Goal: Task Accomplishment & Management: Manage account settings

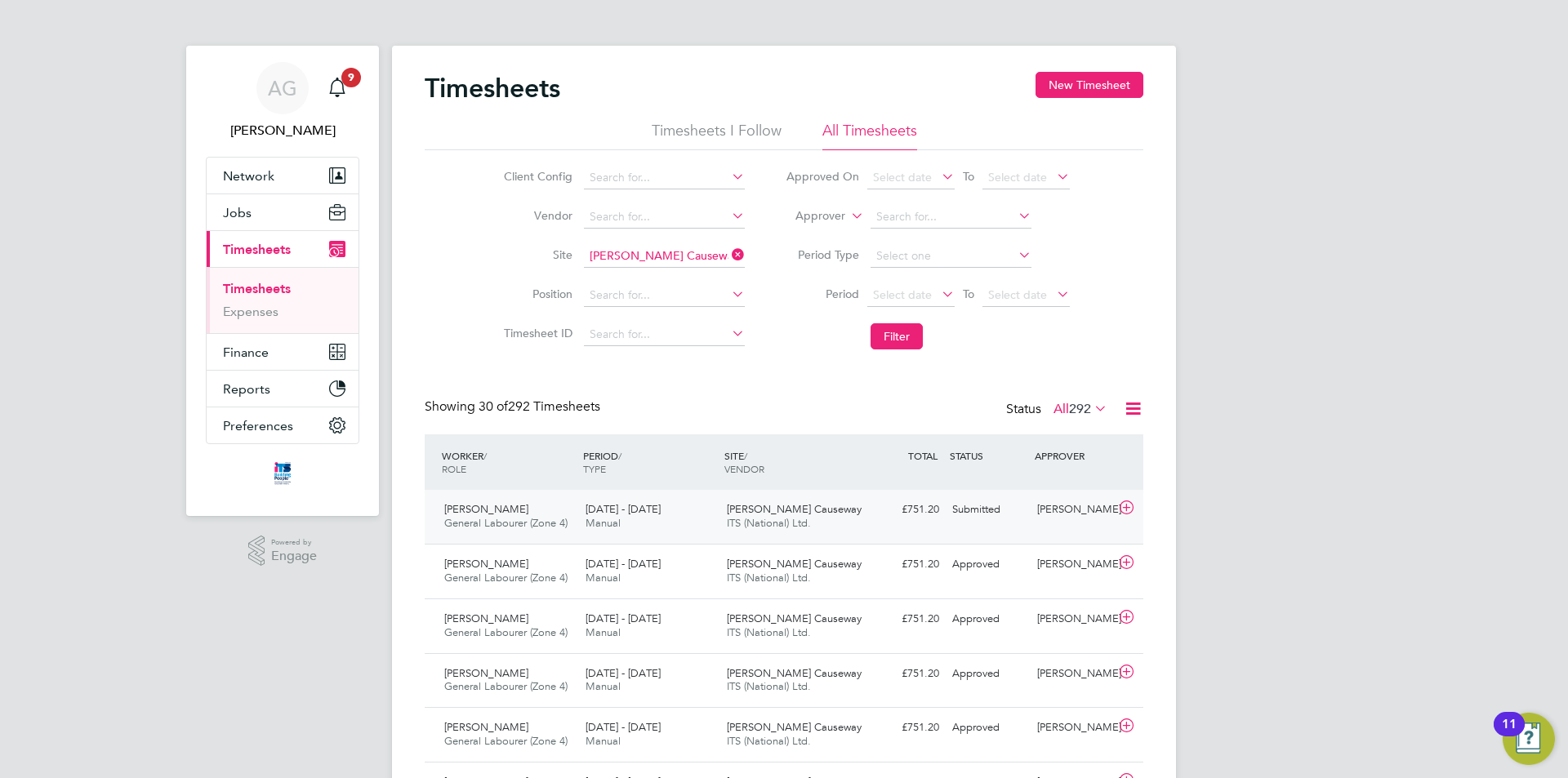
click at [1074, 506] on div "[PERSON_NAME]" at bounding box center [1073, 510] width 85 height 27
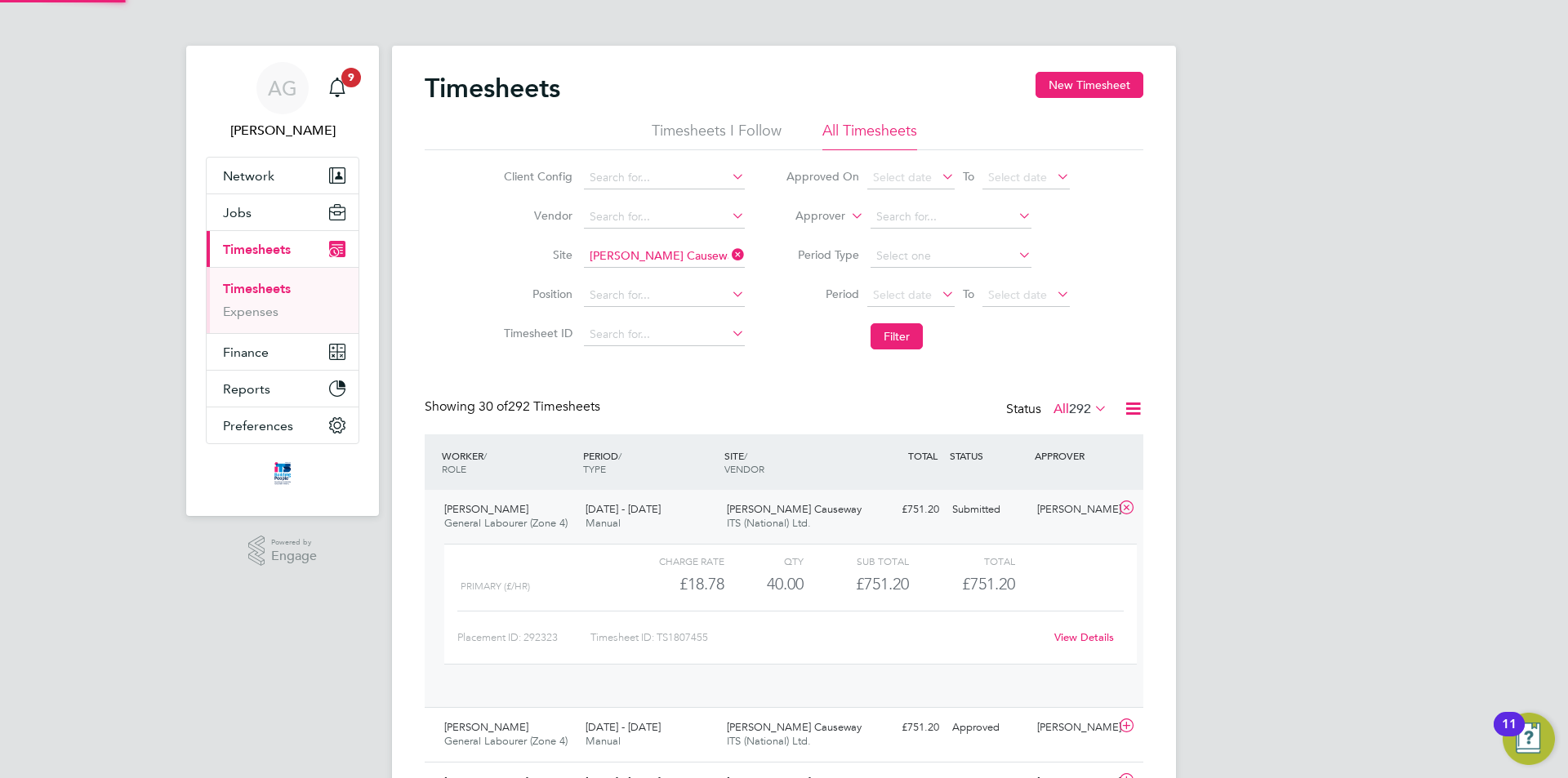
scroll to position [28, 160]
click at [1073, 639] on link "View Details" at bounding box center [1084, 637] width 60 height 14
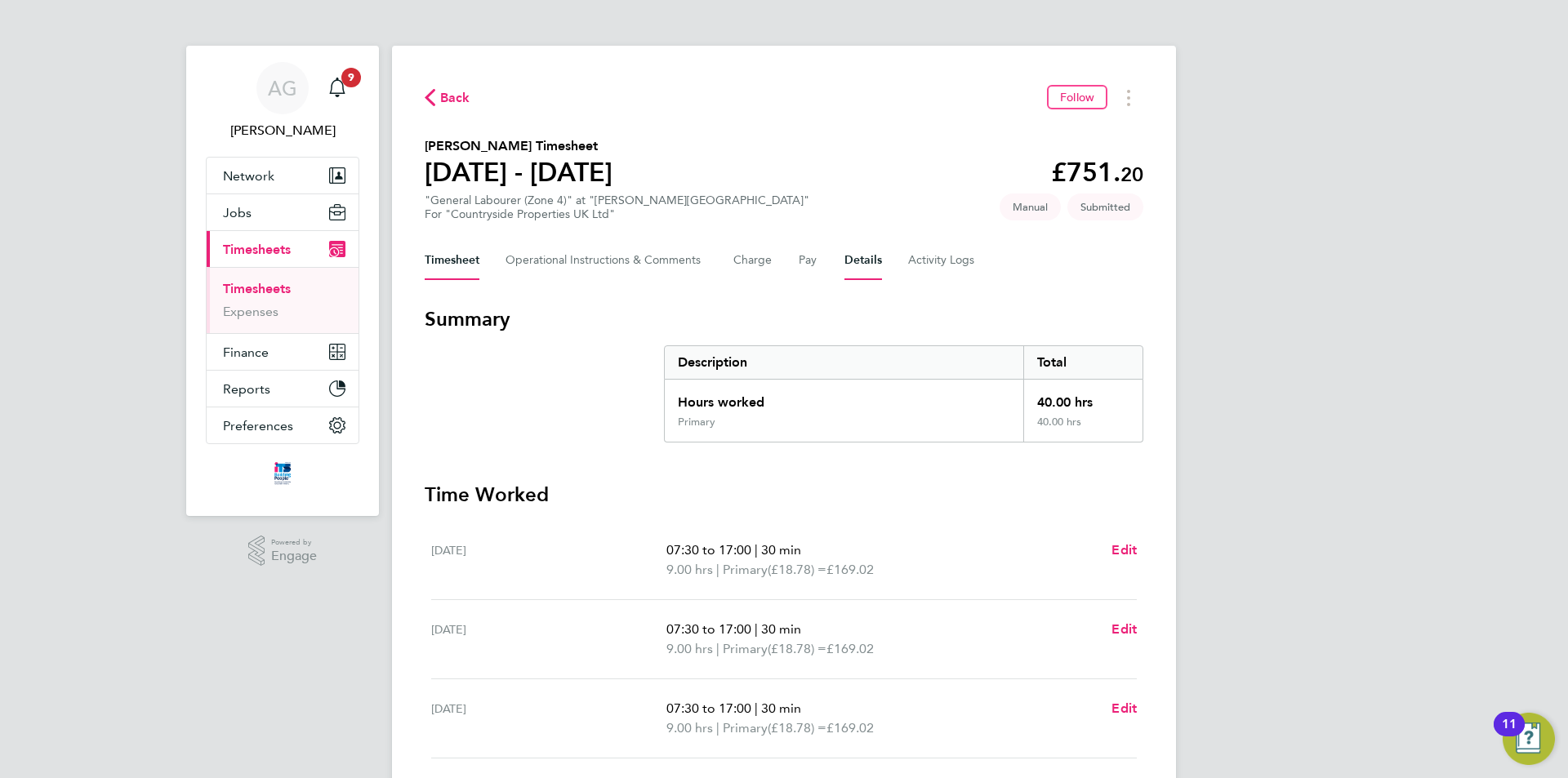
click at [868, 266] on button "Details" at bounding box center [863, 260] width 37 height 39
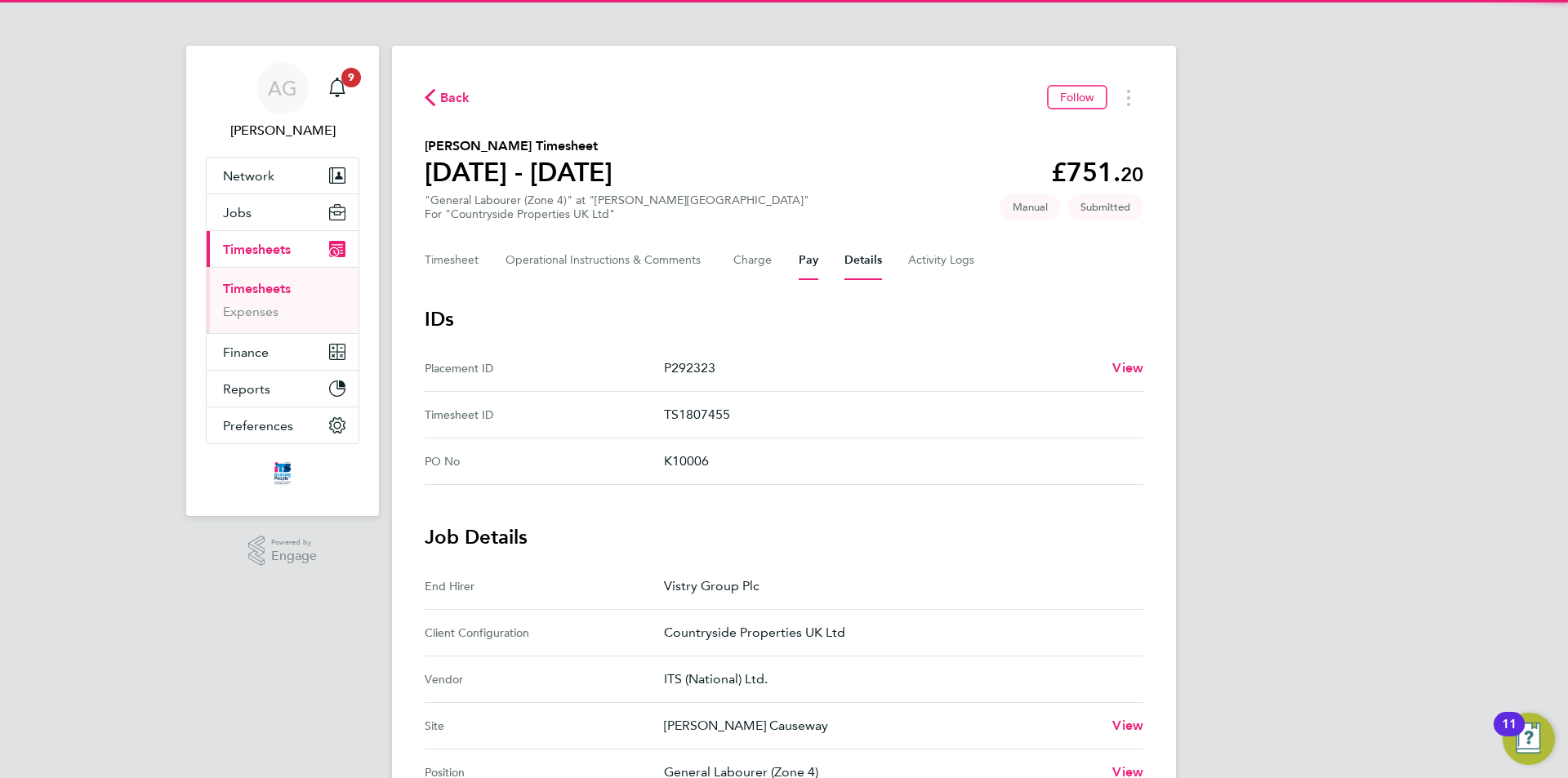
click at [816, 261] on button "Pay" at bounding box center [809, 260] width 20 height 39
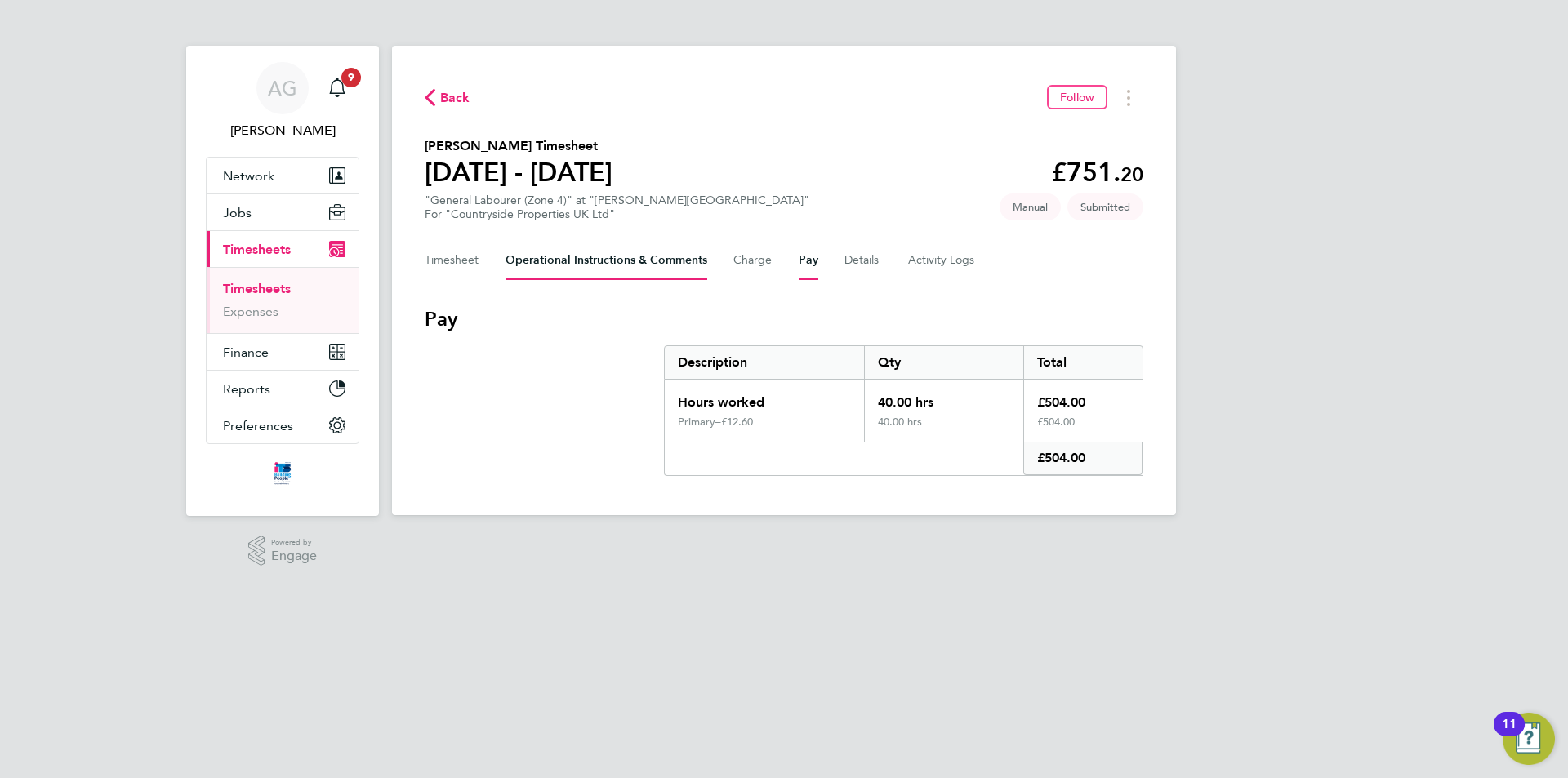
click at [566, 262] on Comments-tab "Operational Instructions & Comments" at bounding box center [606, 260] width 202 height 39
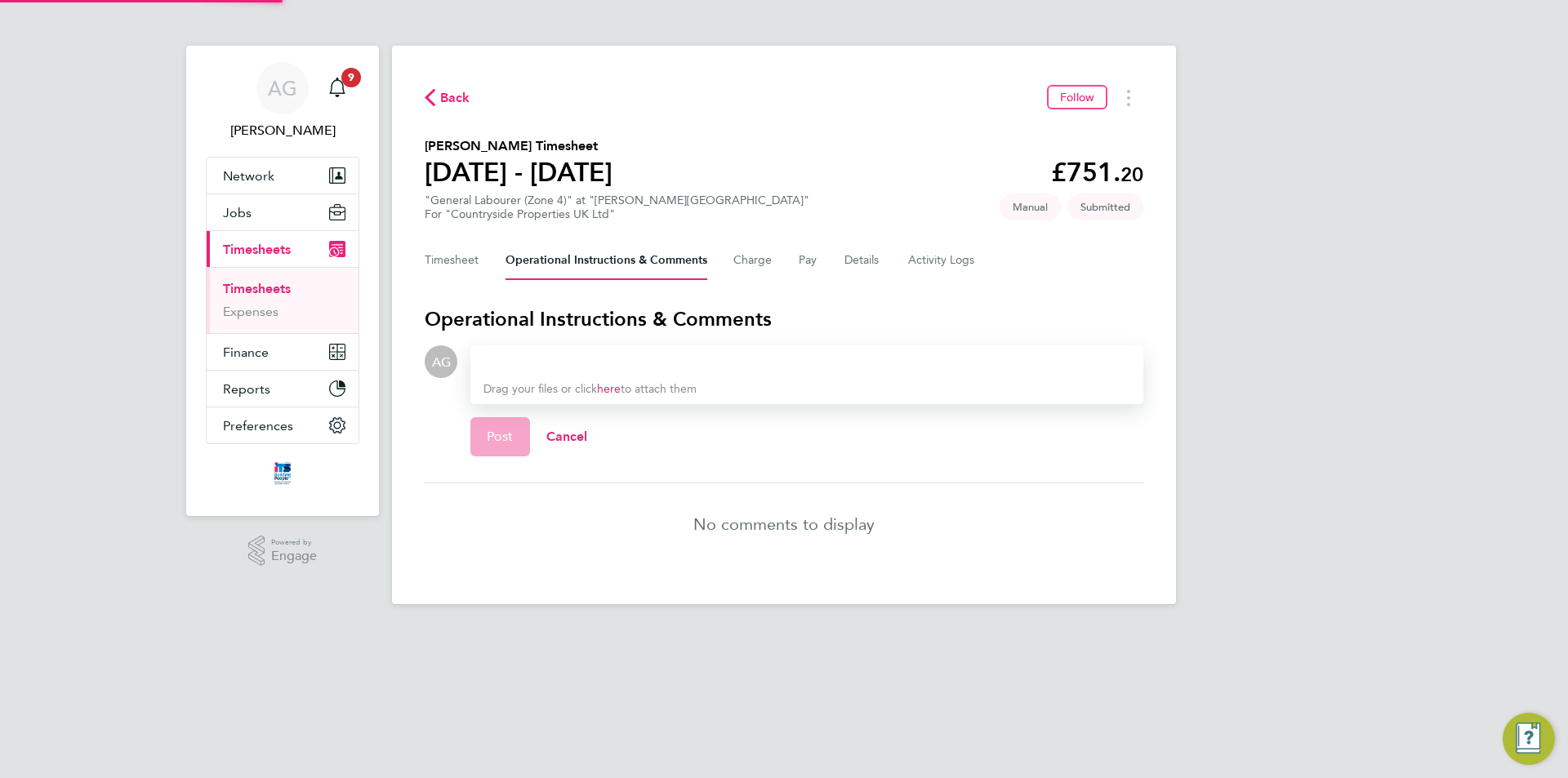
click at [487, 264] on div "Timesheet Operational Instructions & Comments Charge Pay Details Activity Logs" at bounding box center [784, 260] width 719 height 39
click at [688, 251] on Comments-tab "Operational Instructions & Comments" at bounding box center [606, 260] width 202 height 39
click at [723, 255] on div "Timesheet Operational Instructions & Comments Charge Pay Details Activity Logs" at bounding box center [784, 260] width 719 height 39
click at [738, 258] on button "Charge" at bounding box center [753, 260] width 39 height 39
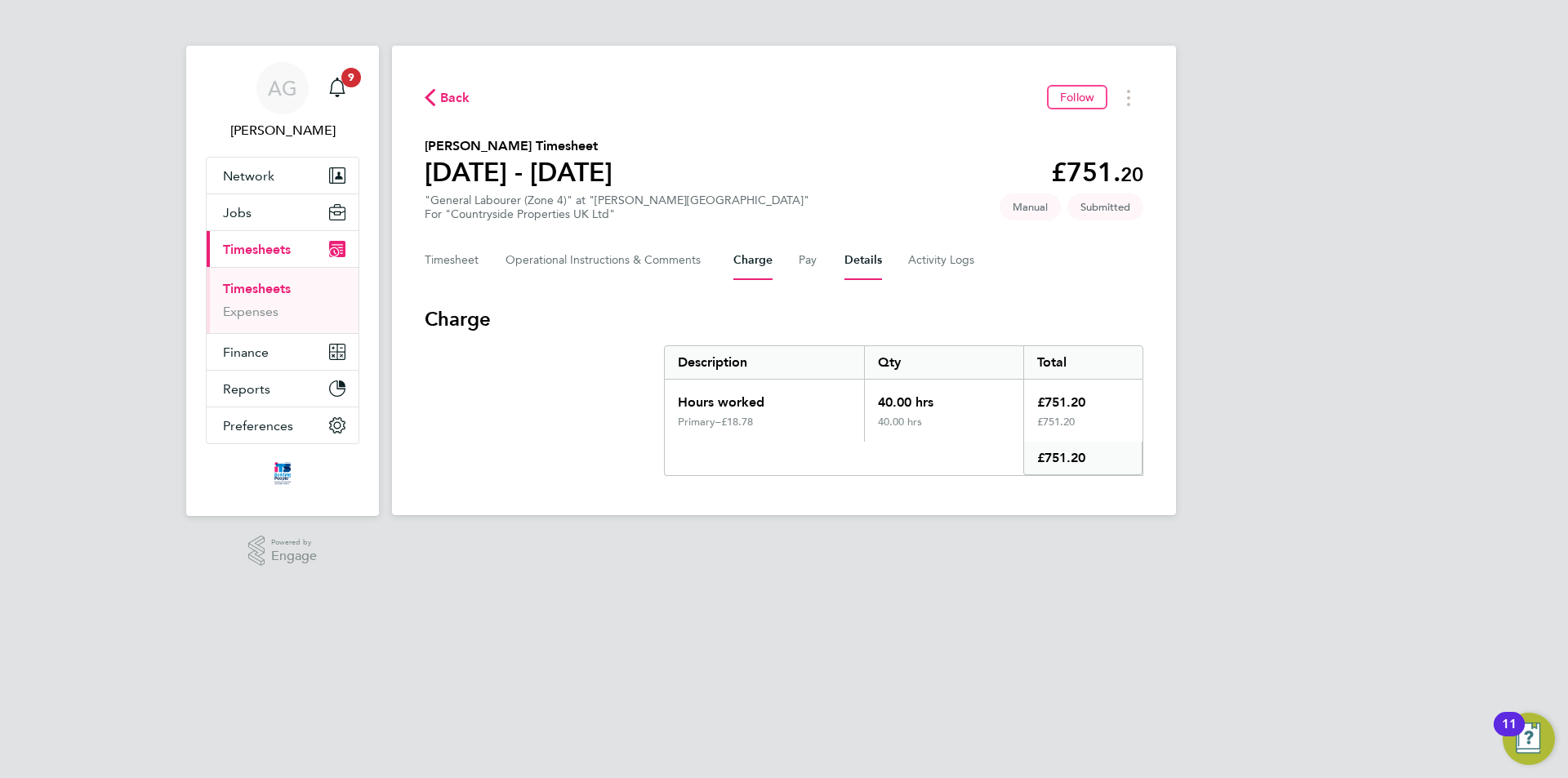
click at [852, 269] on button "Details" at bounding box center [863, 260] width 37 height 39
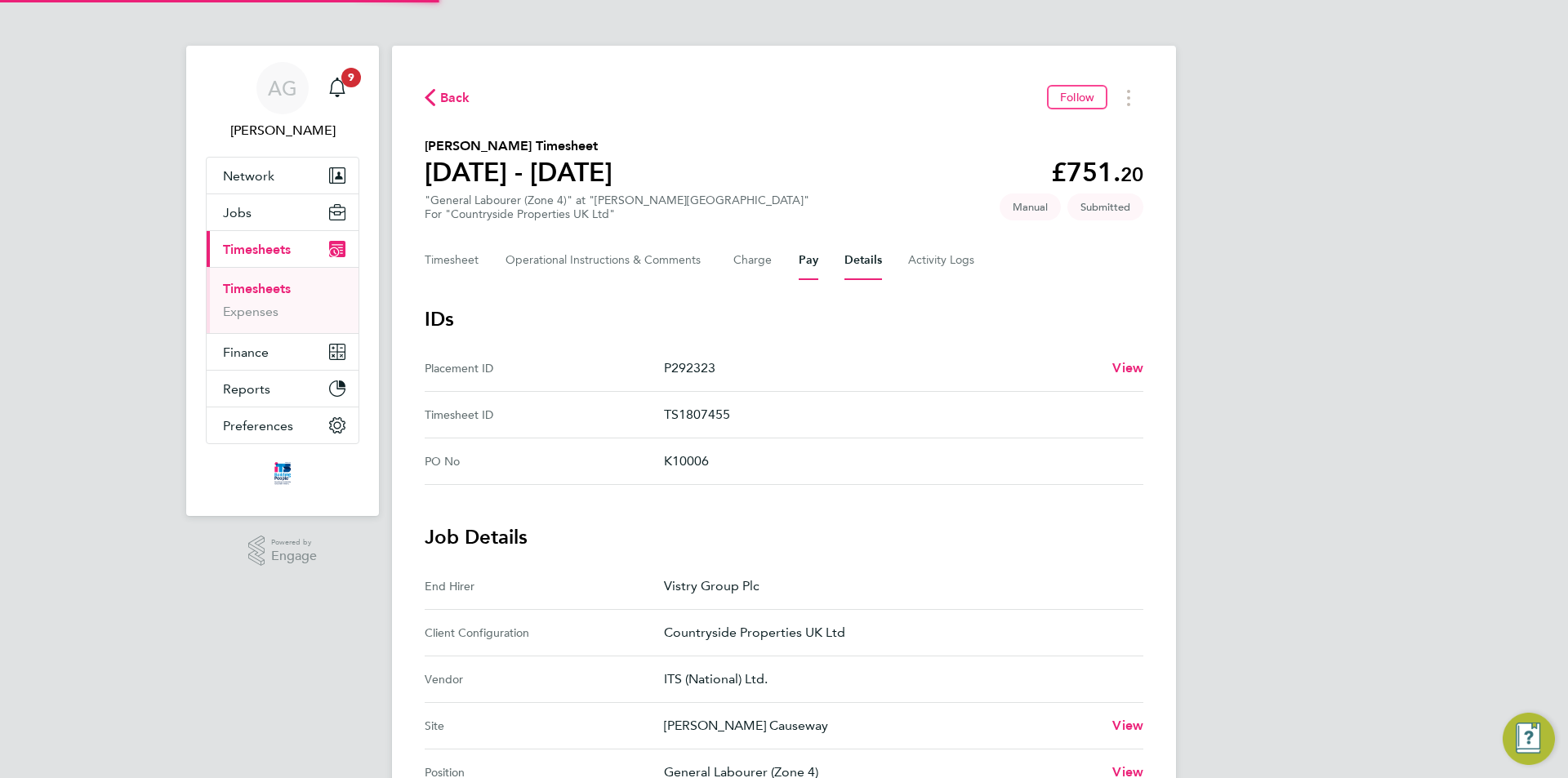
click at [814, 264] on button "Pay" at bounding box center [809, 260] width 20 height 39
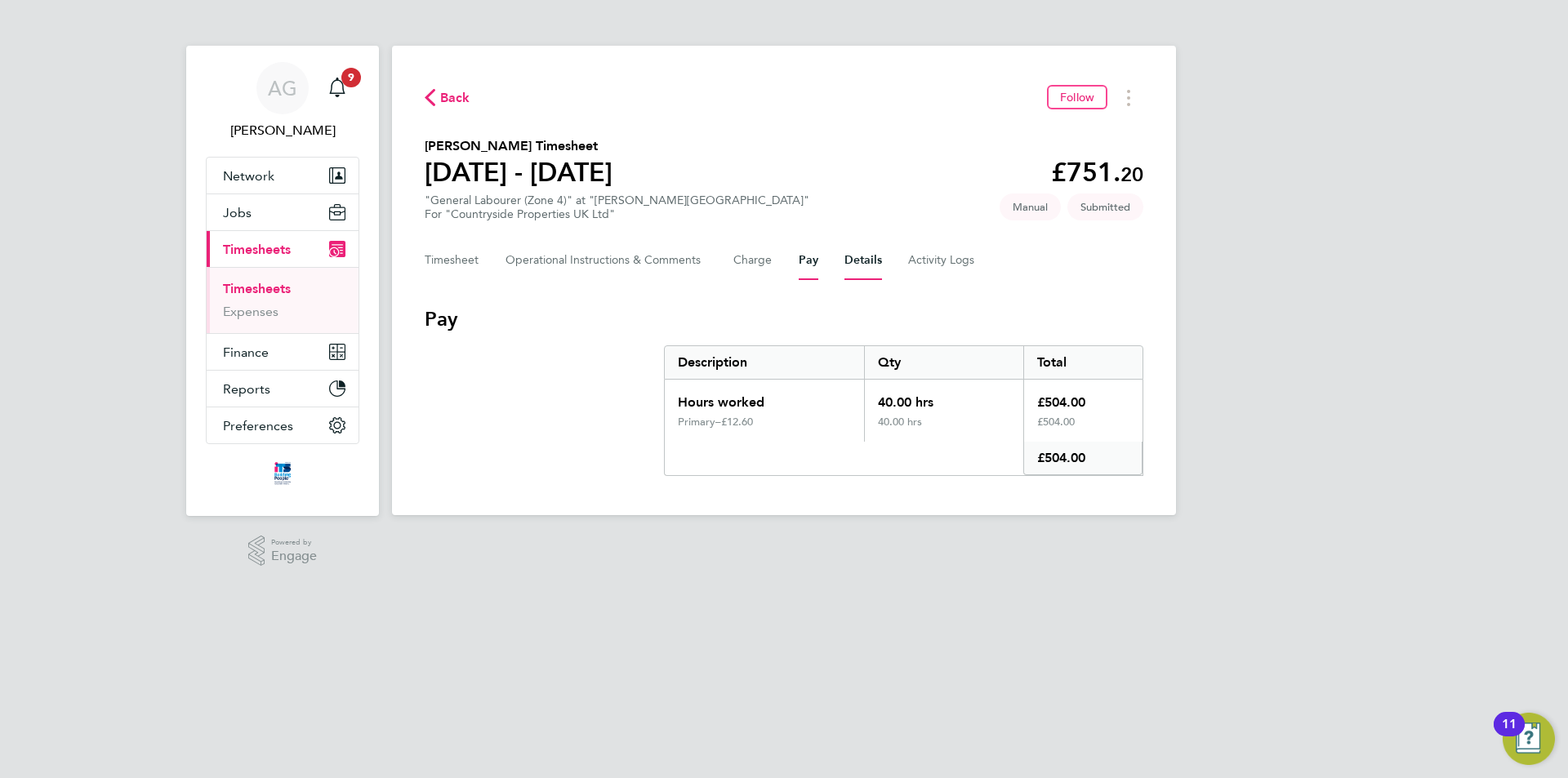
click at [868, 262] on button "Details" at bounding box center [863, 260] width 37 height 39
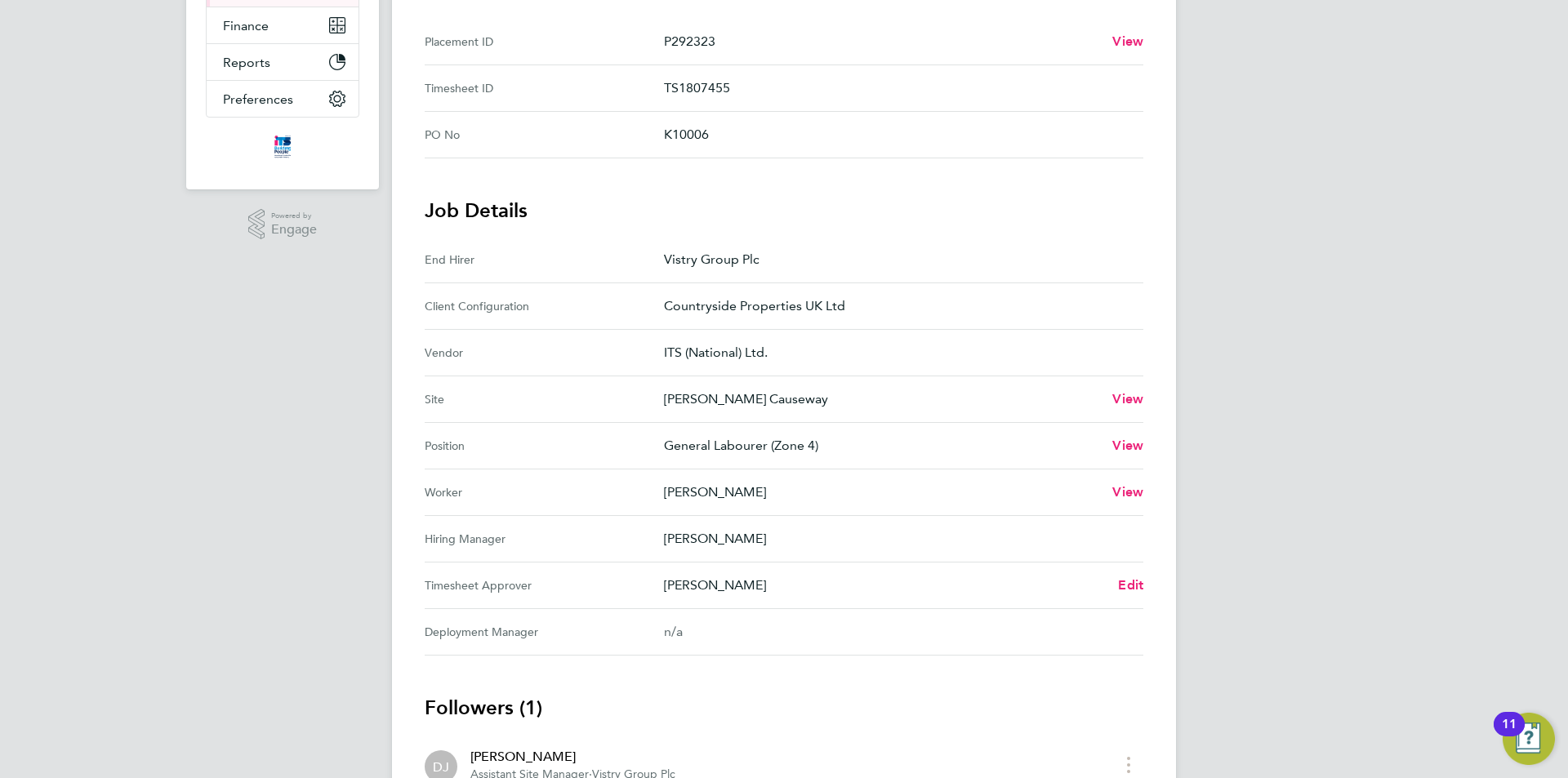
scroll to position [456, 0]
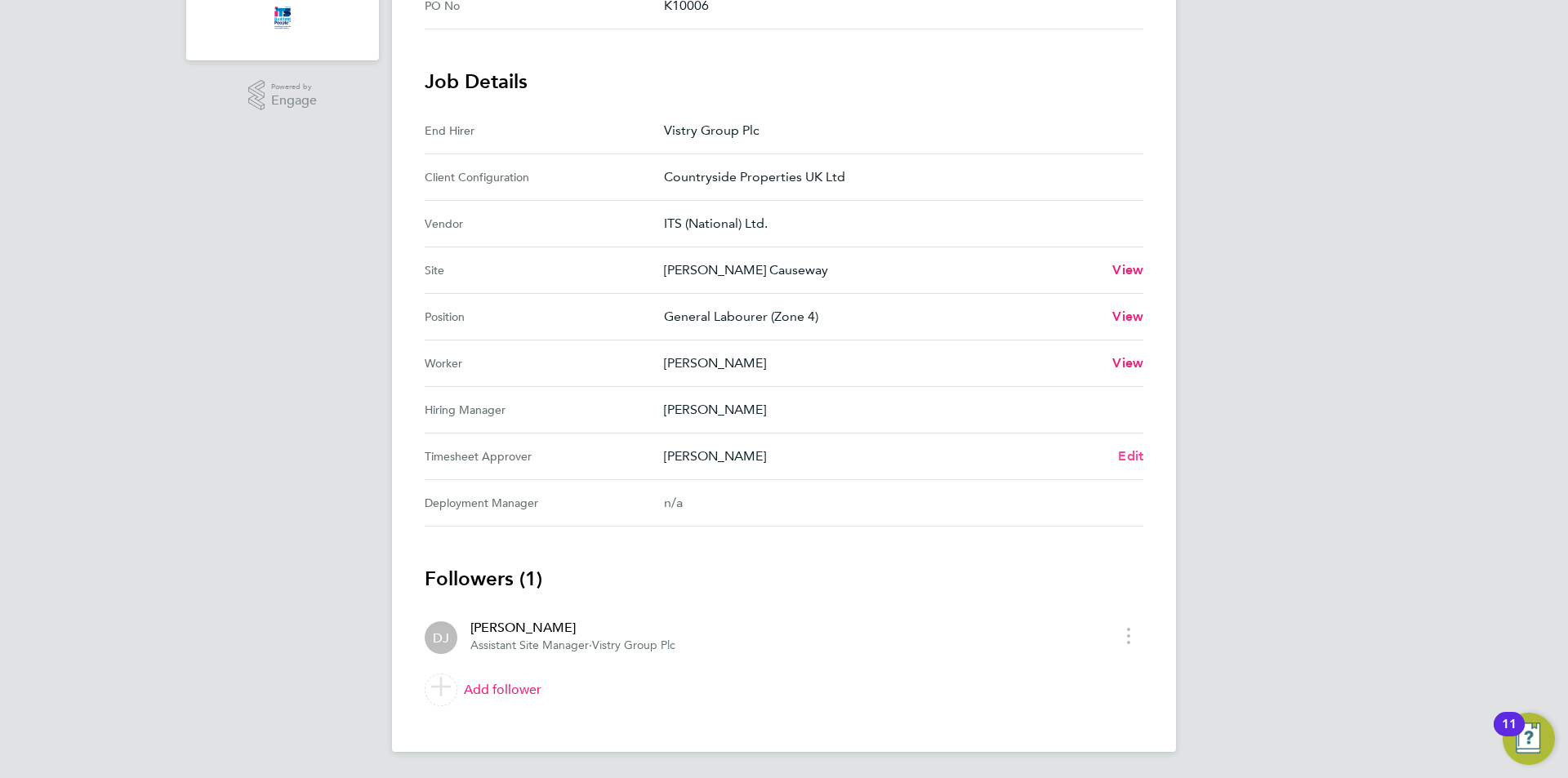
click at [1122, 453] on span "Edit" at bounding box center [1131, 456] width 26 height 16
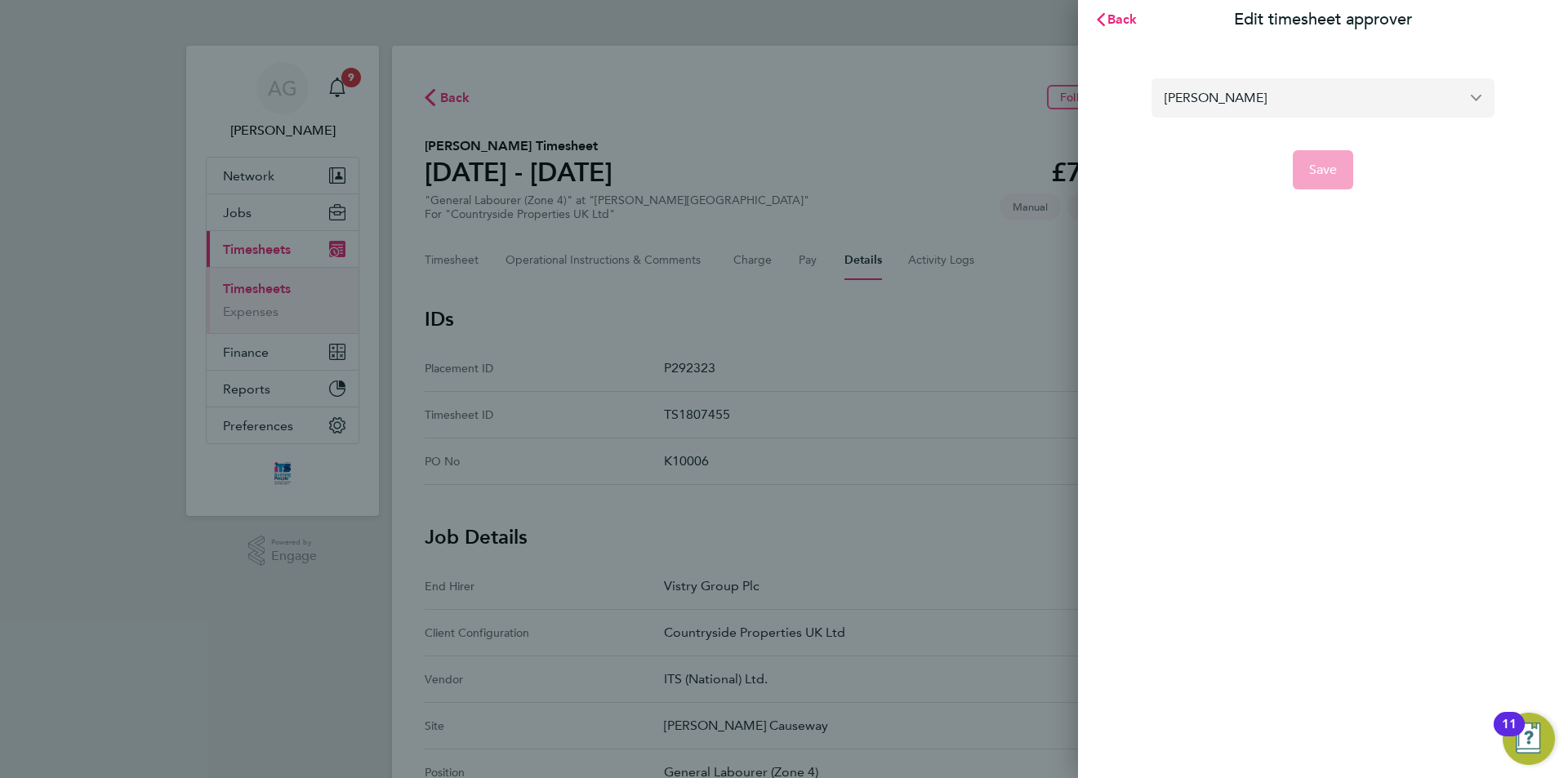
click at [1245, 103] on input "[PERSON_NAME]" at bounding box center [1323, 98] width 343 height 38
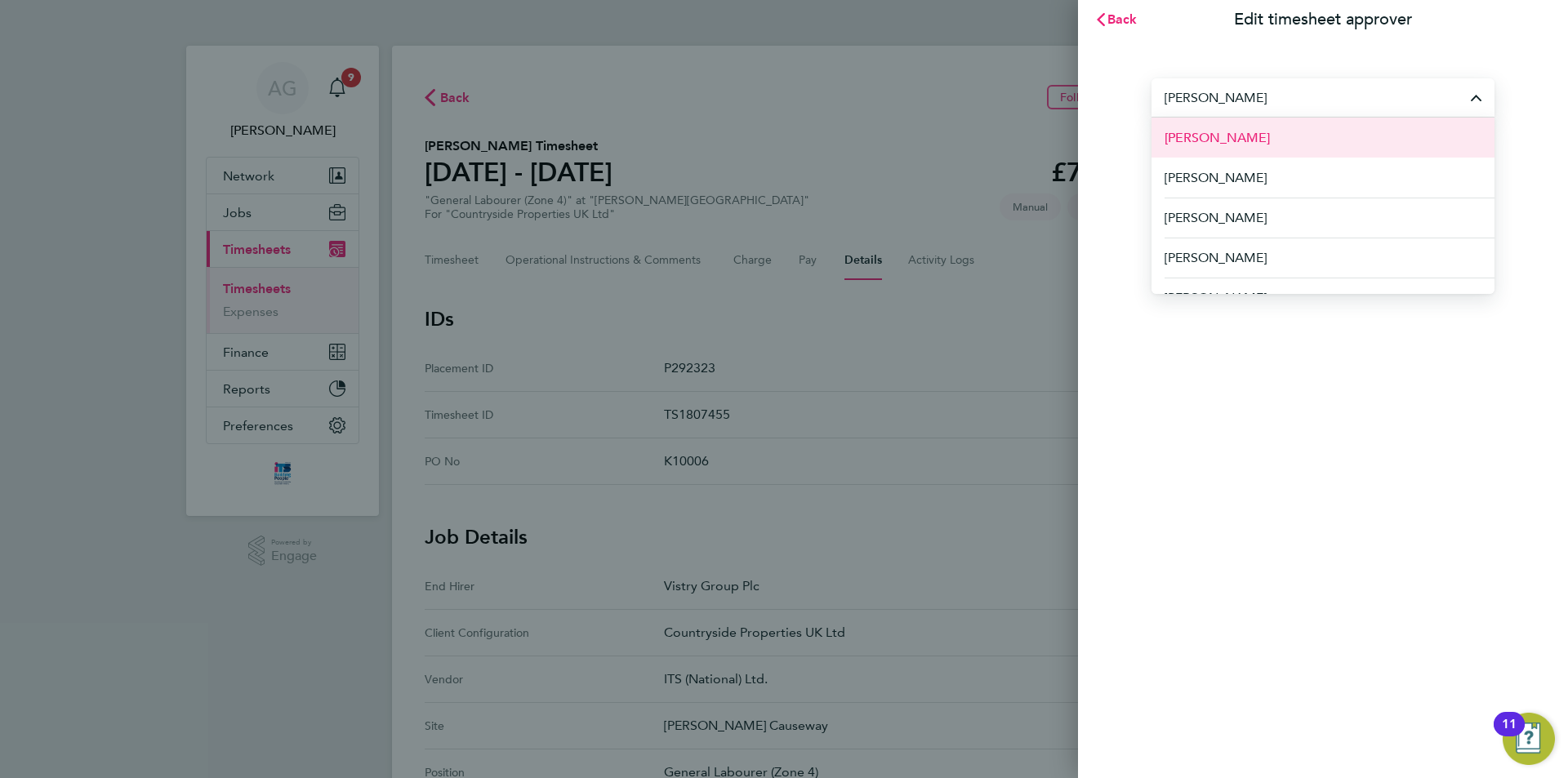
click at [1232, 140] on li "[PERSON_NAME]" at bounding box center [1323, 137] width 343 height 40
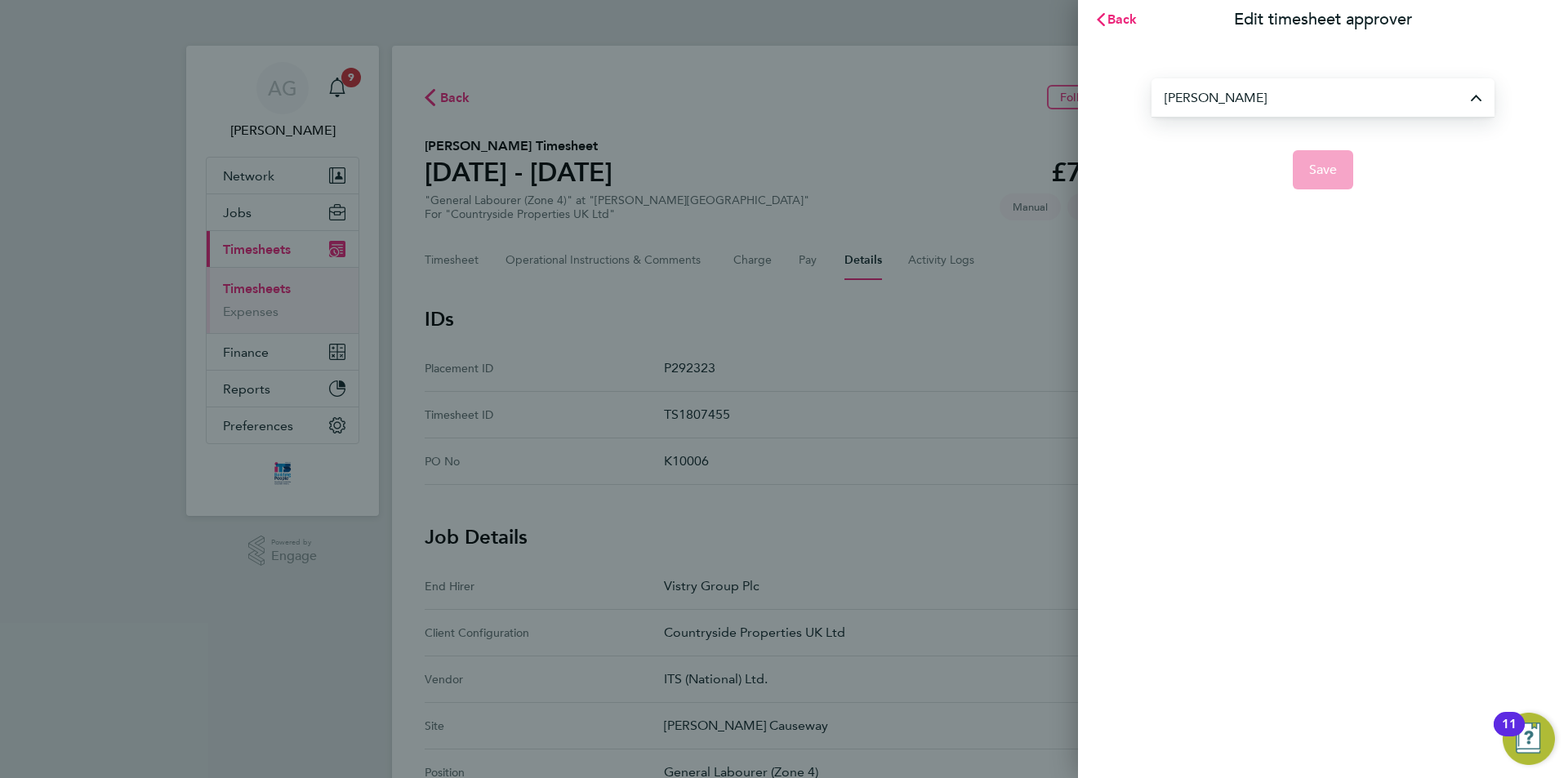
type input "[PERSON_NAME]"
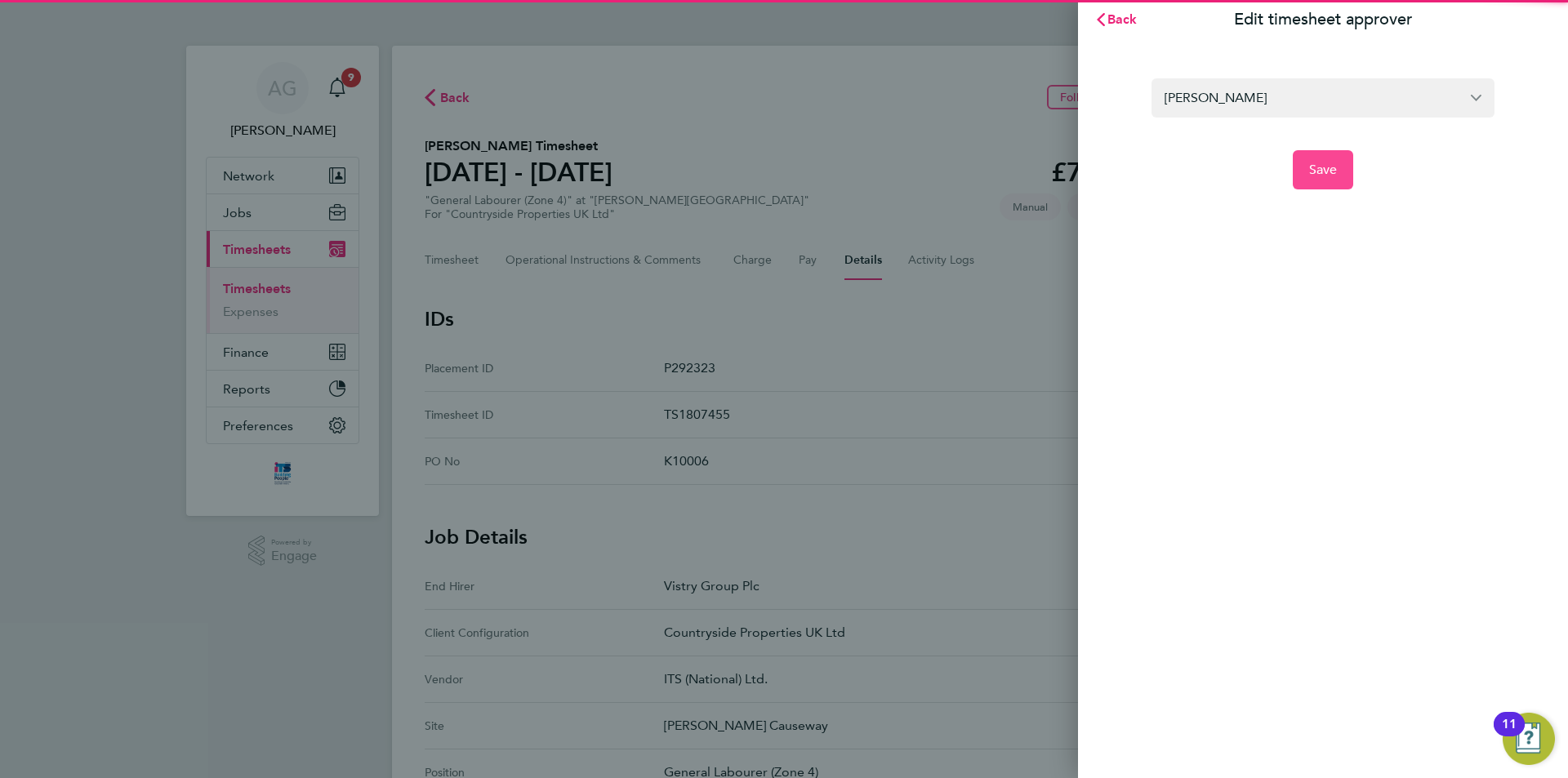
click at [1319, 173] on span "Save" at bounding box center [1323, 170] width 29 height 17
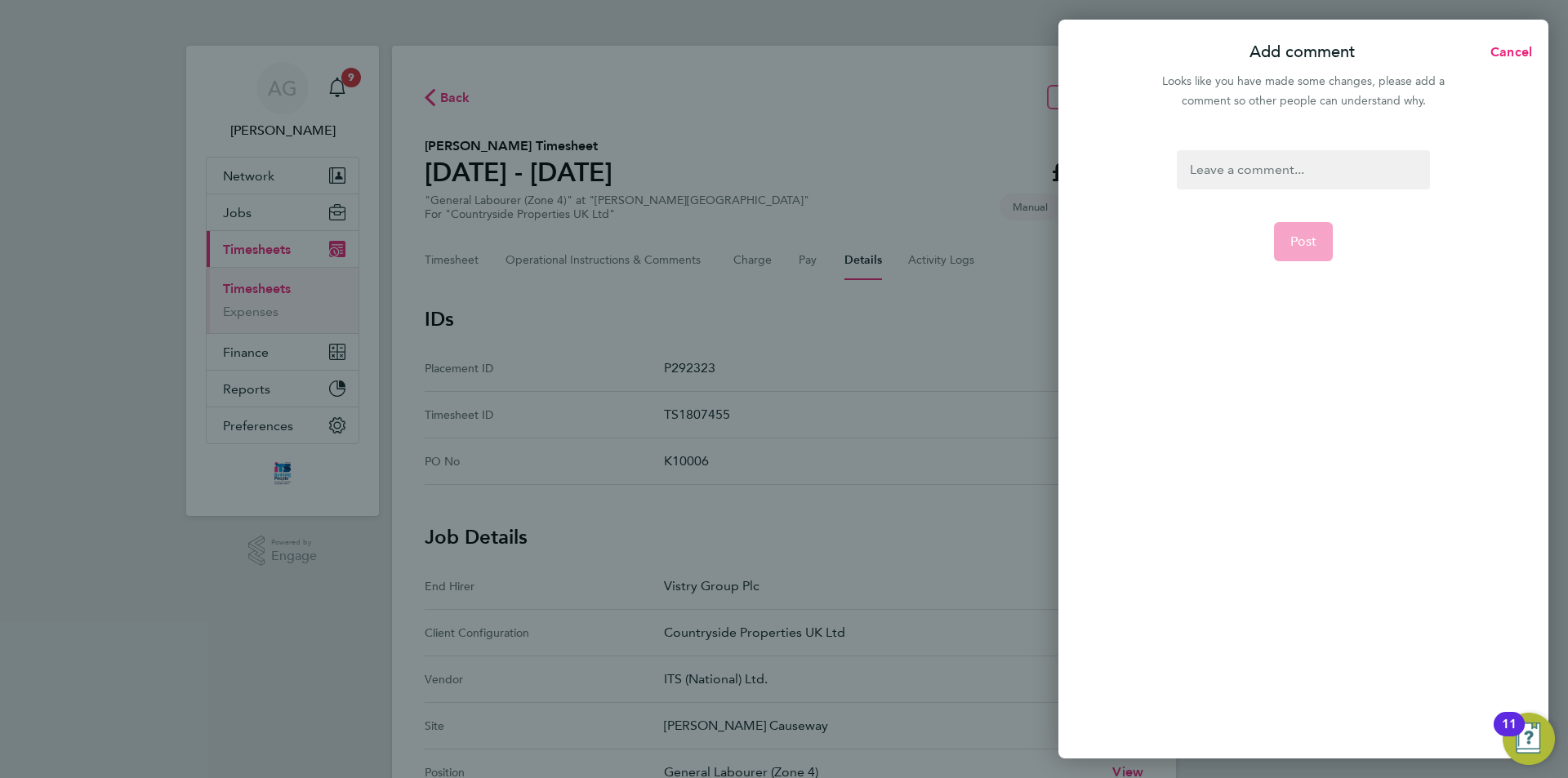
click at [1300, 161] on div at bounding box center [1303, 169] width 252 height 39
click at [1263, 157] on div at bounding box center [1303, 169] width 252 height 39
click at [1306, 238] on span "Post" at bounding box center [1304, 241] width 27 height 17
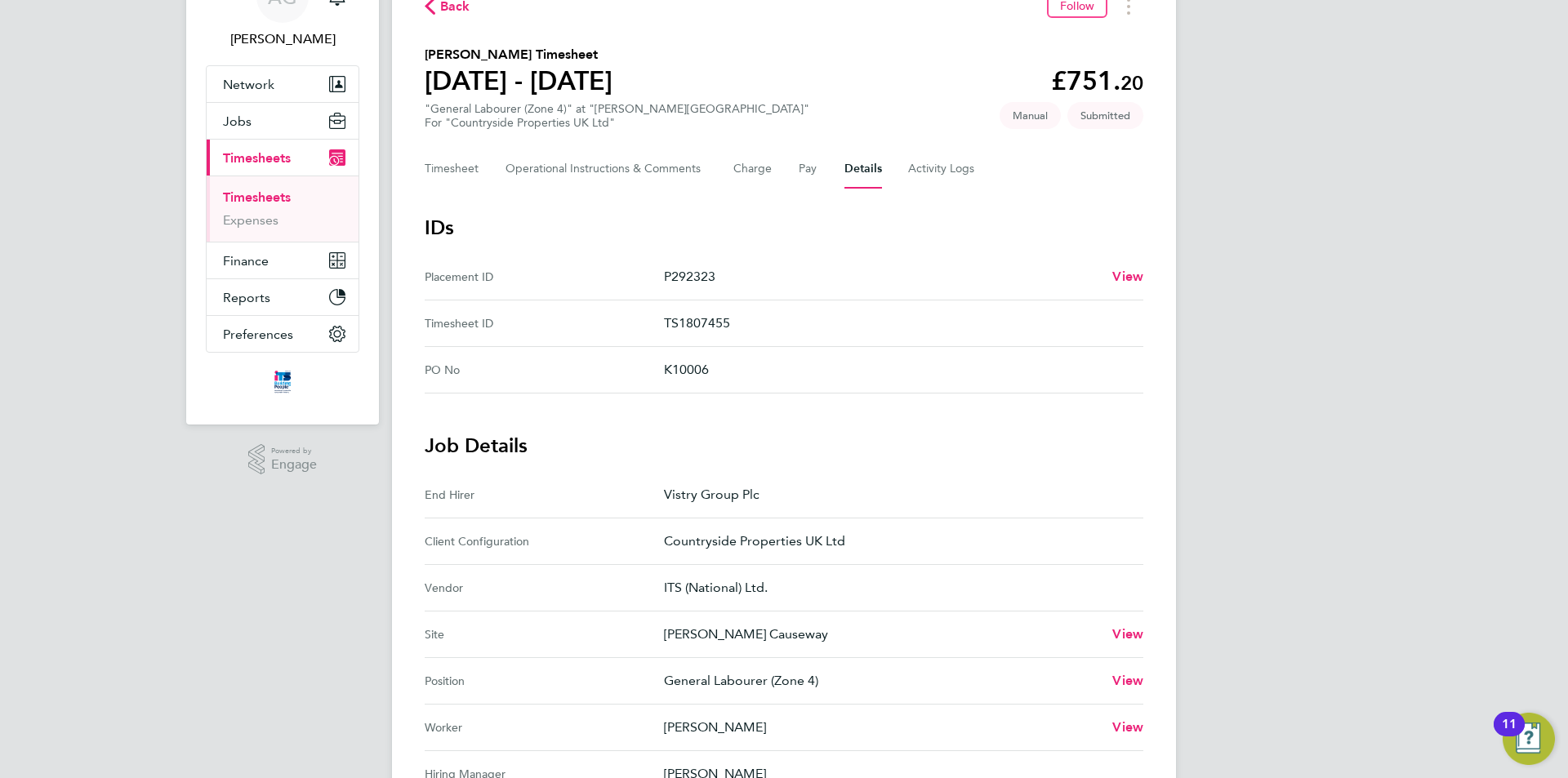
scroll to position [164, 0]
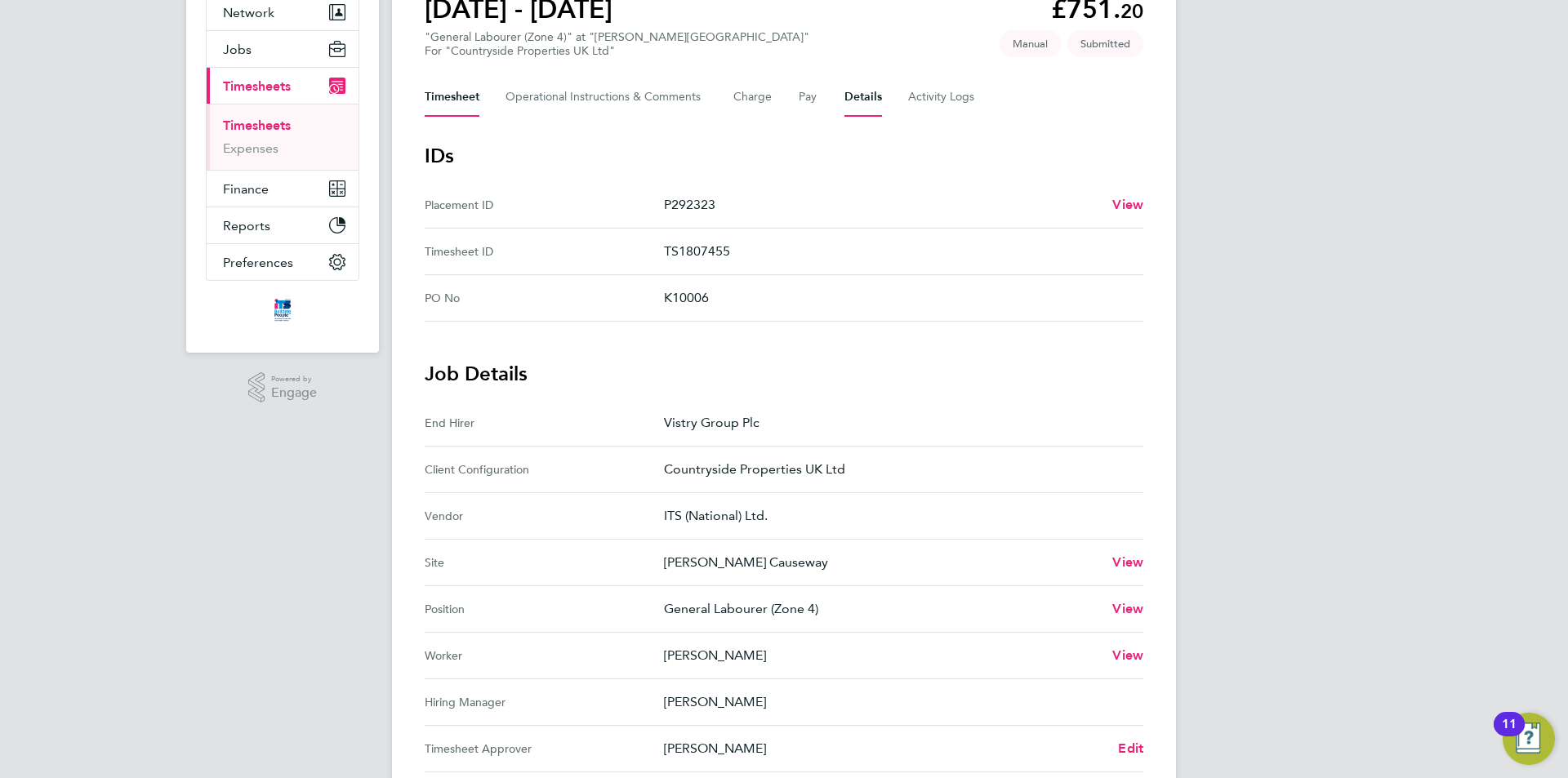
click at [442, 88] on button "Timesheet" at bounding box center [452, 97] width 55 height 39
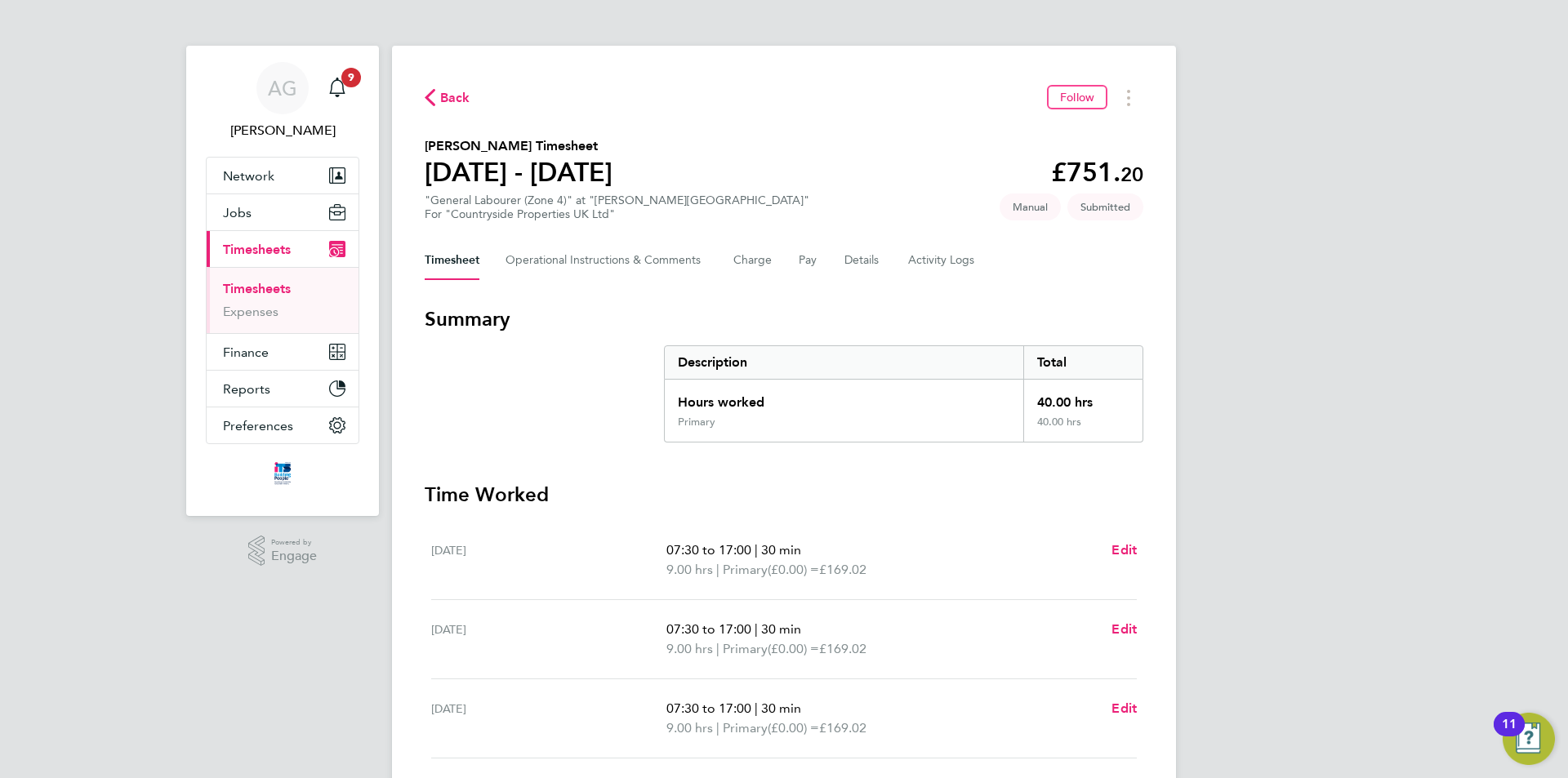
click at [772, 267] on div "Timesheet Operational Instructions & Comments Charge Pay Details Activity Logs" at bounding box center [784, 260] width 719 height 39
click at [761, 263] on button "Charge" at bounding box center [753, 260] width 39 height 39
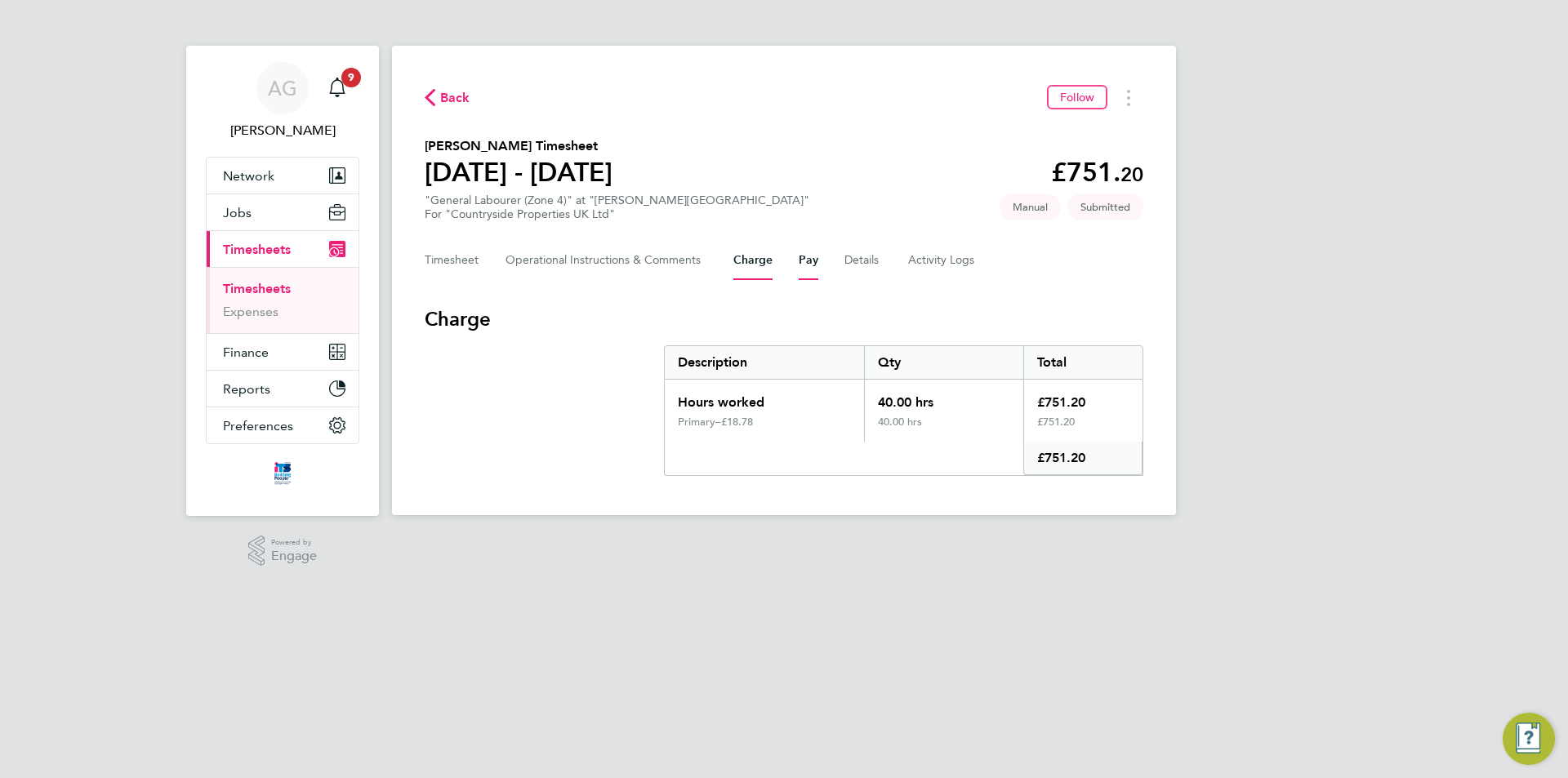
click at [804, 263] on button "Pay" at bounding box center [809, 260] width 20 height 39
click at [872, 260] on button "Details" at bounding box center [863, 260] width 37 height 39
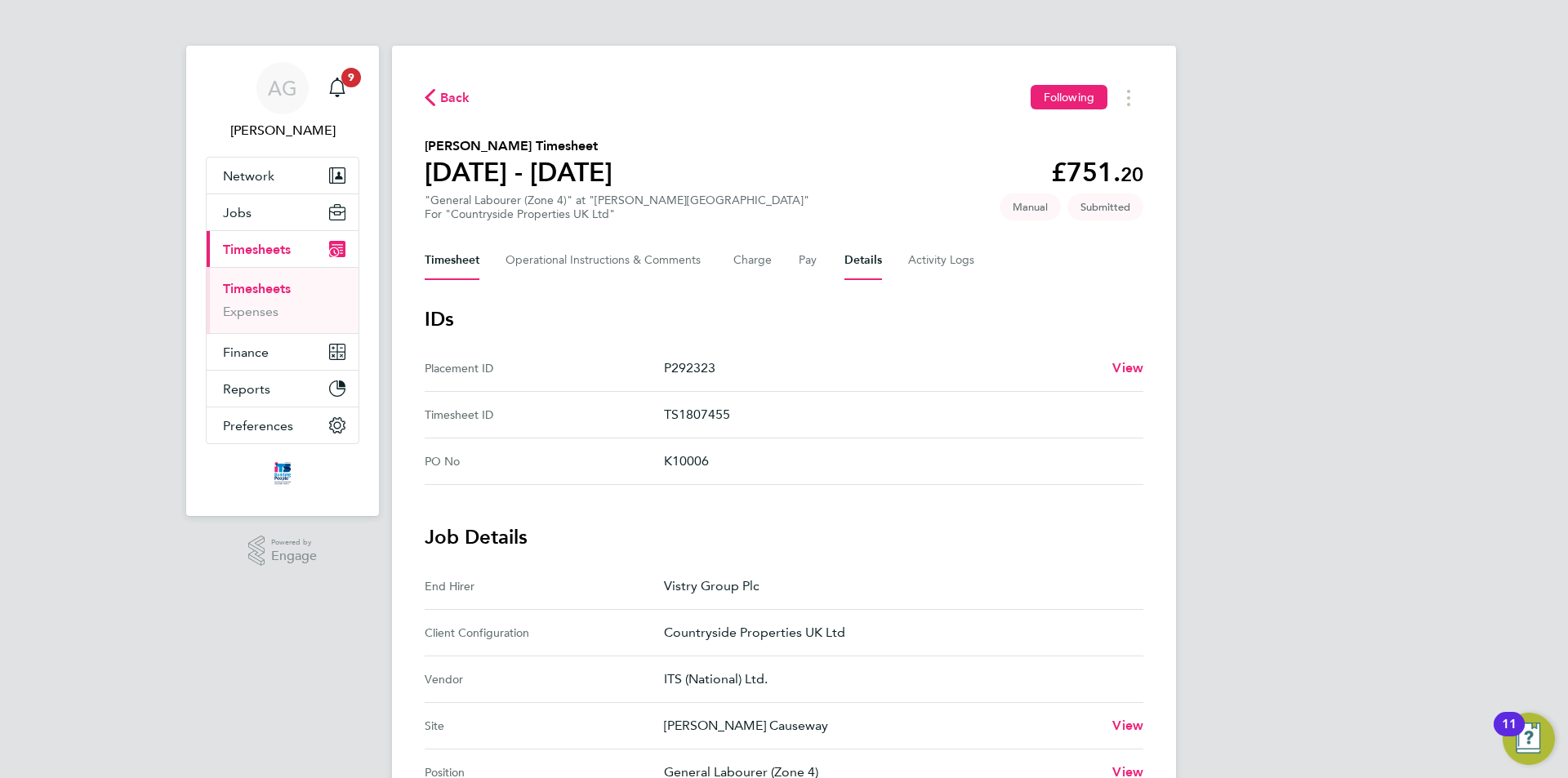
click at [442, 254] on button "Timesheet" at bounding box center [452, 260] width 55 height 39
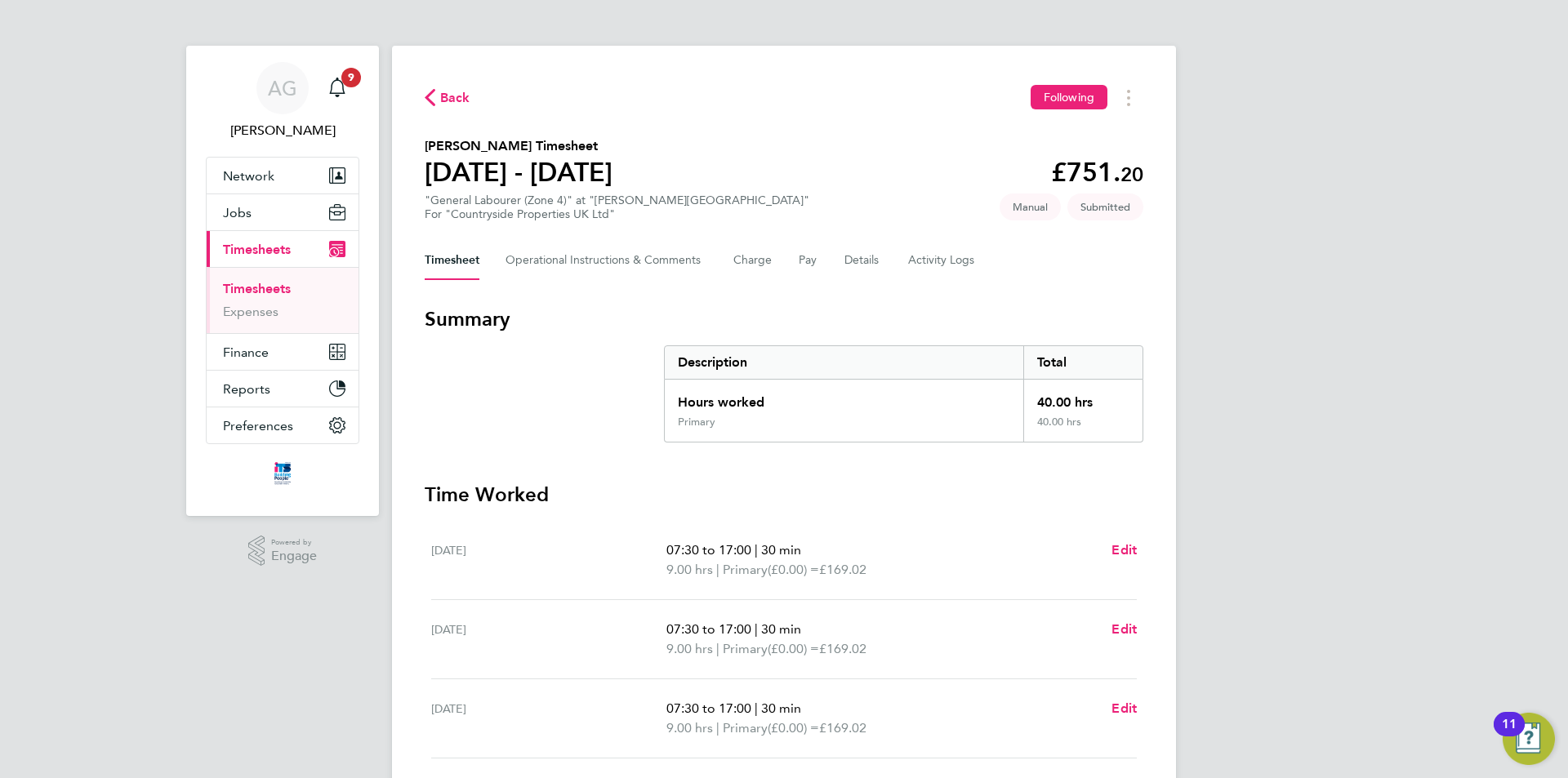
click at [234, 243] on span "Timesheets" at bounding box center [257, 249] width 68 height 16
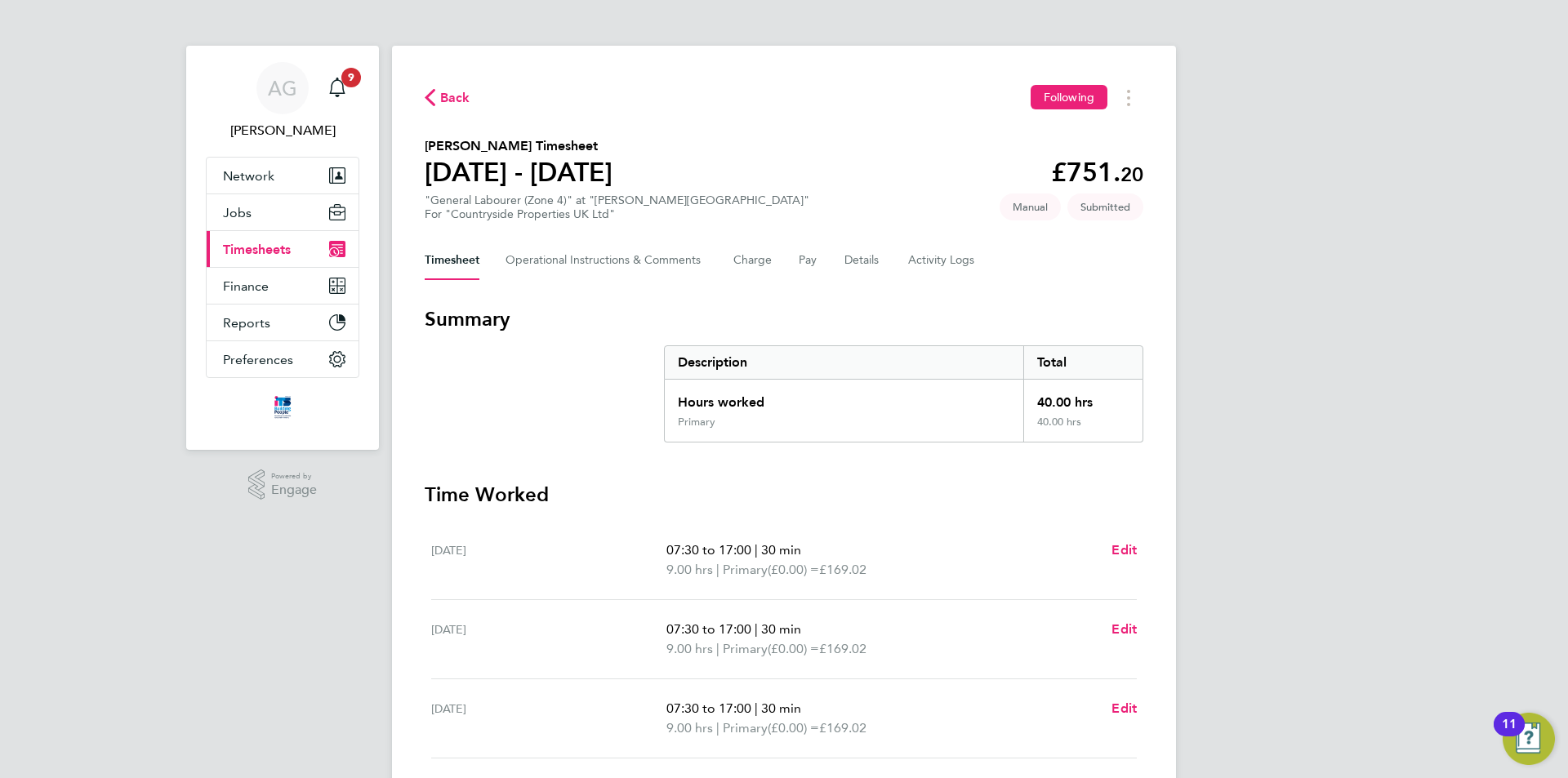
click at [234, 242] on span "Timesheets" at bounding box center [257, 249] width 68 height 16
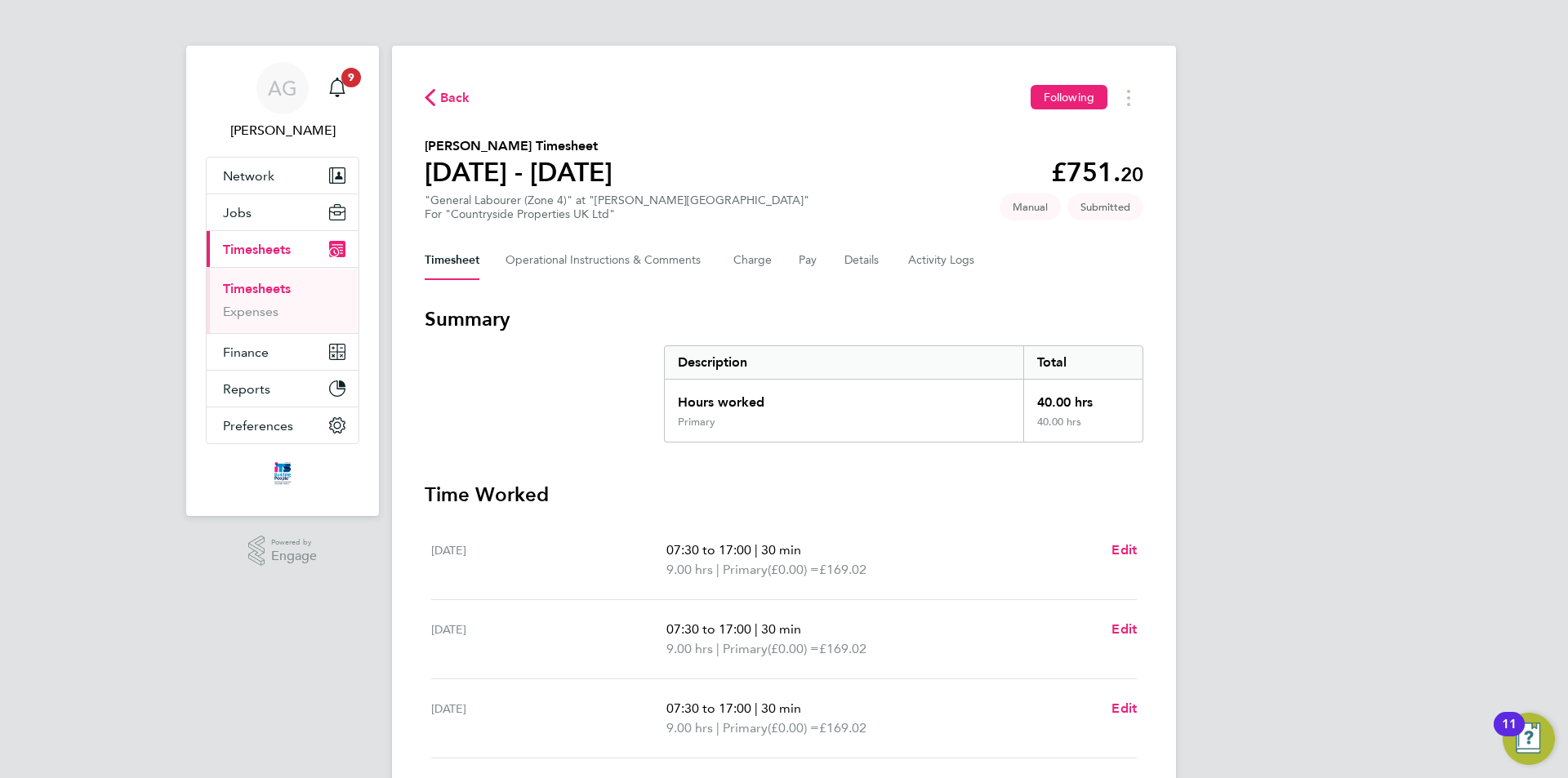
click at [260, 277] on ul "Timesheets Expenses" at bounding box center [283, 300] width 152 height 66
click at [261, 283] on link "Timesheets" at bounding box center [257, 289] width 68 height 16
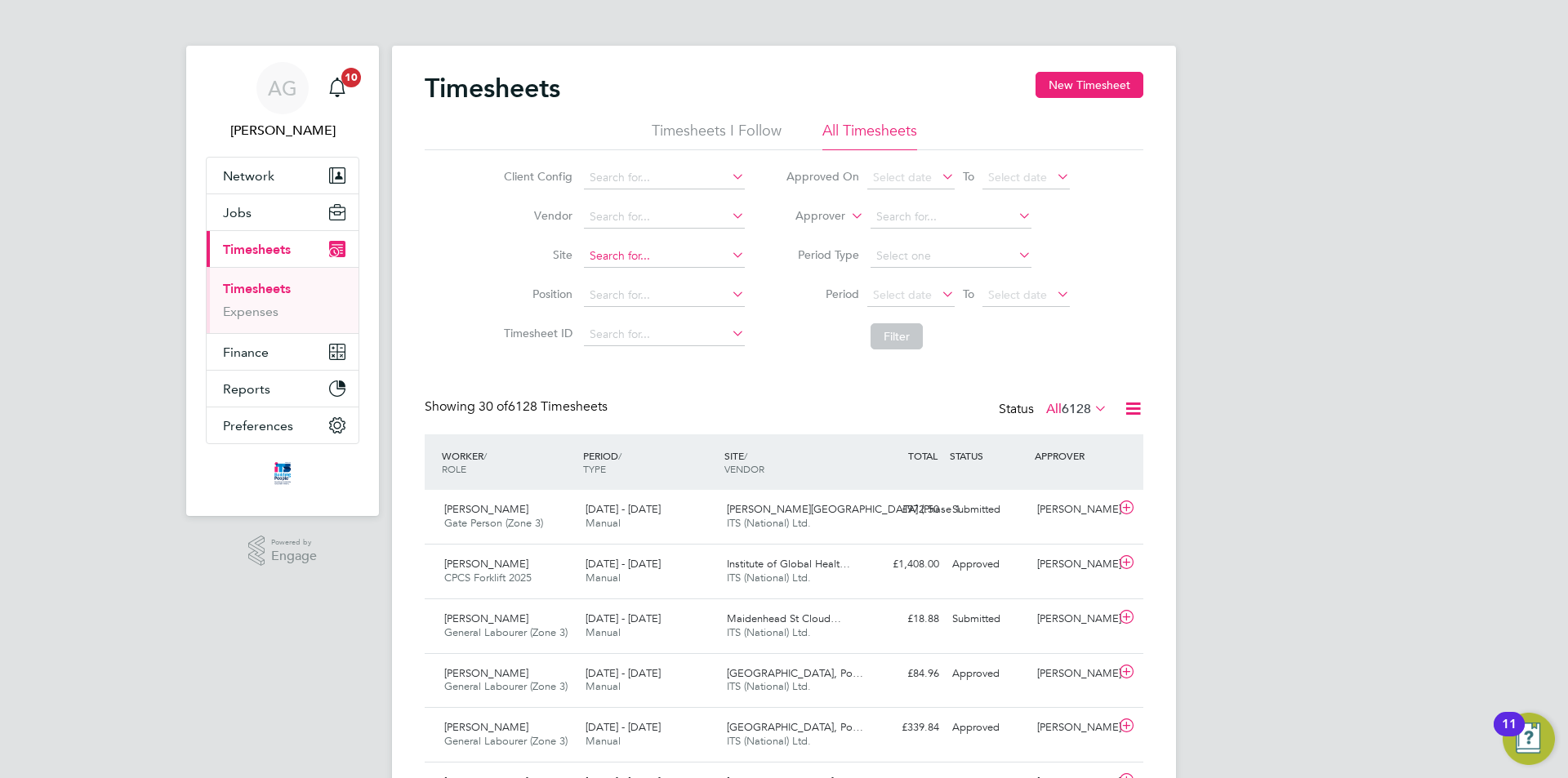
click at [634, 250] on input at bounding box center [664, 256] width 161 height 23
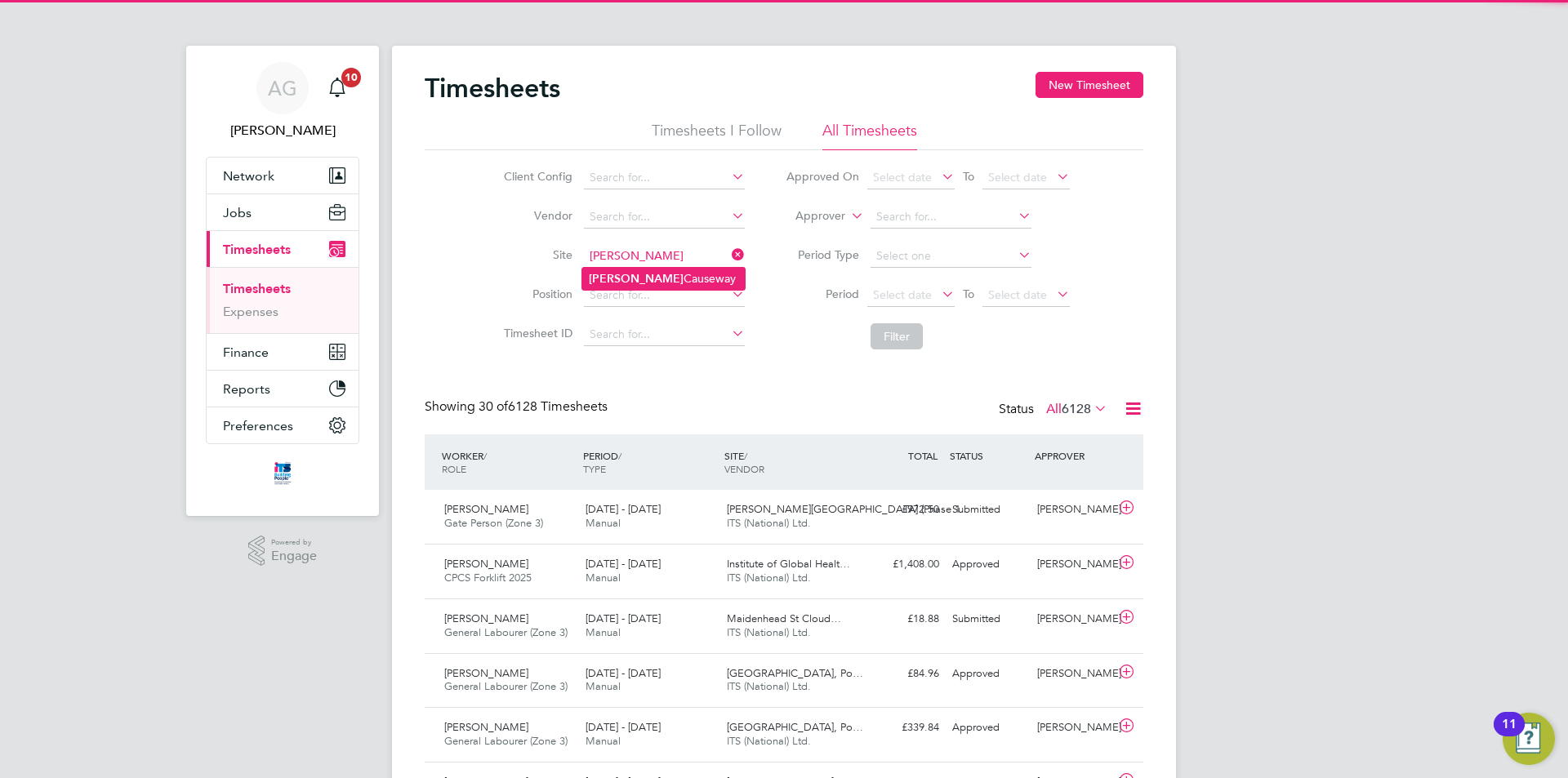
click at [635, 273] on li "Cribbs Causeway" at bounding box center [663, 279] width 163 height 22
type input "[PERSON_NAME] Causeway"
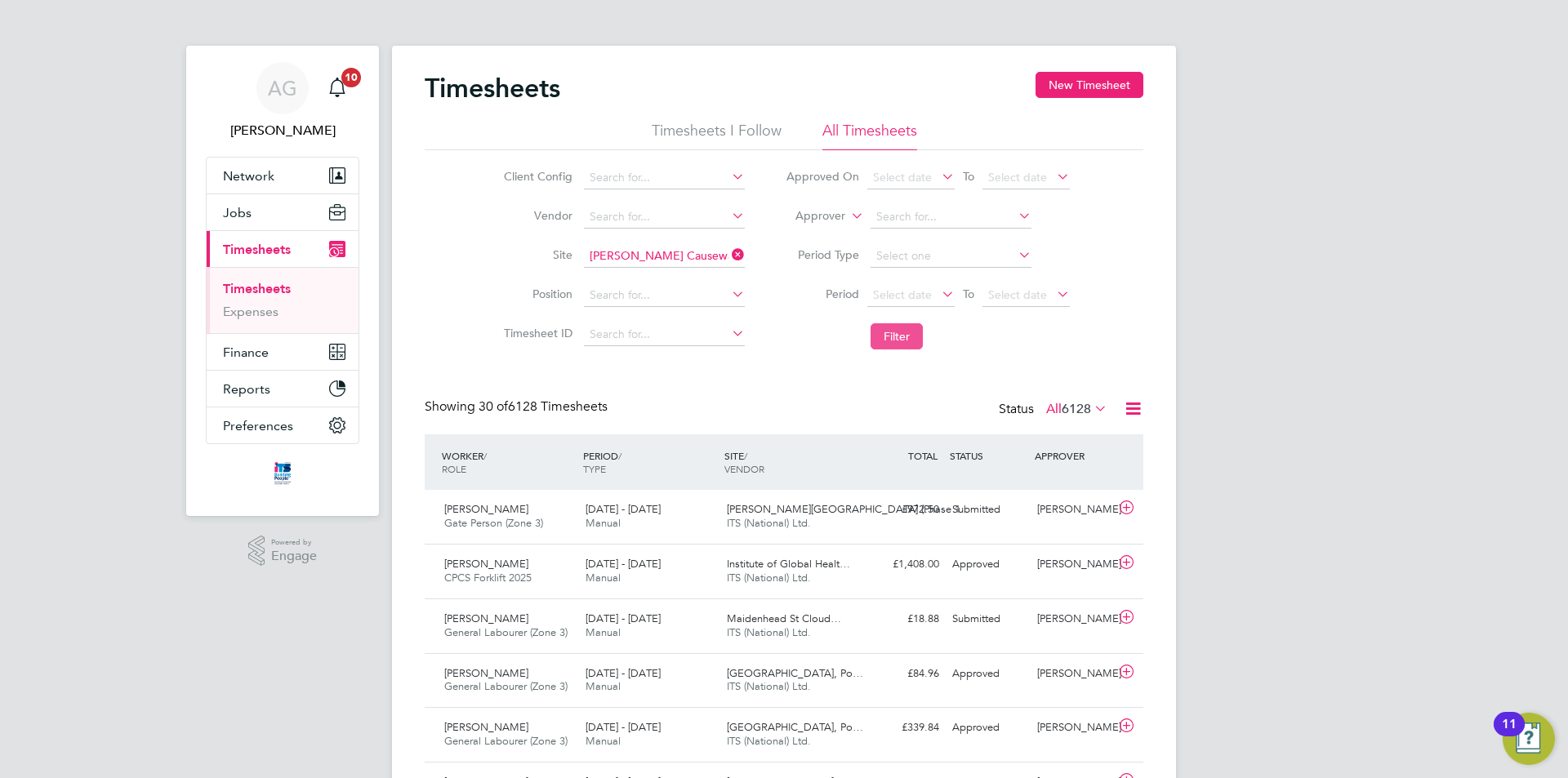
click at [878, 336] on button "Filter" at bounding box center [896, 336] width 52 height 26
click at [806, 511] on span "[PERSON_NAME] Causeway" at bounding box center [794, 508] width 135 height 14
